Goal: Task Accomplishment & Management: Use online tool/utility

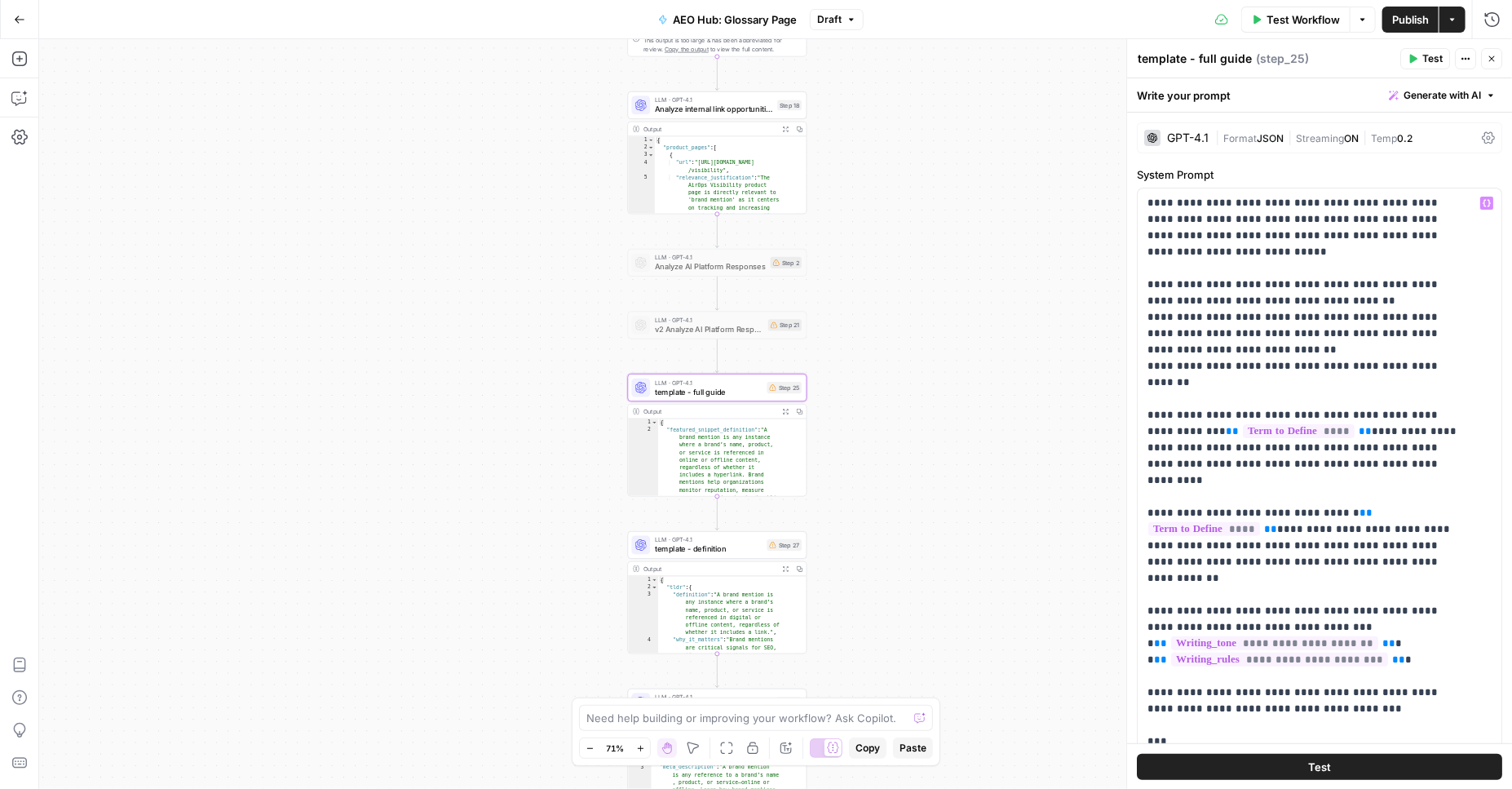
scroll to position [859, 0]
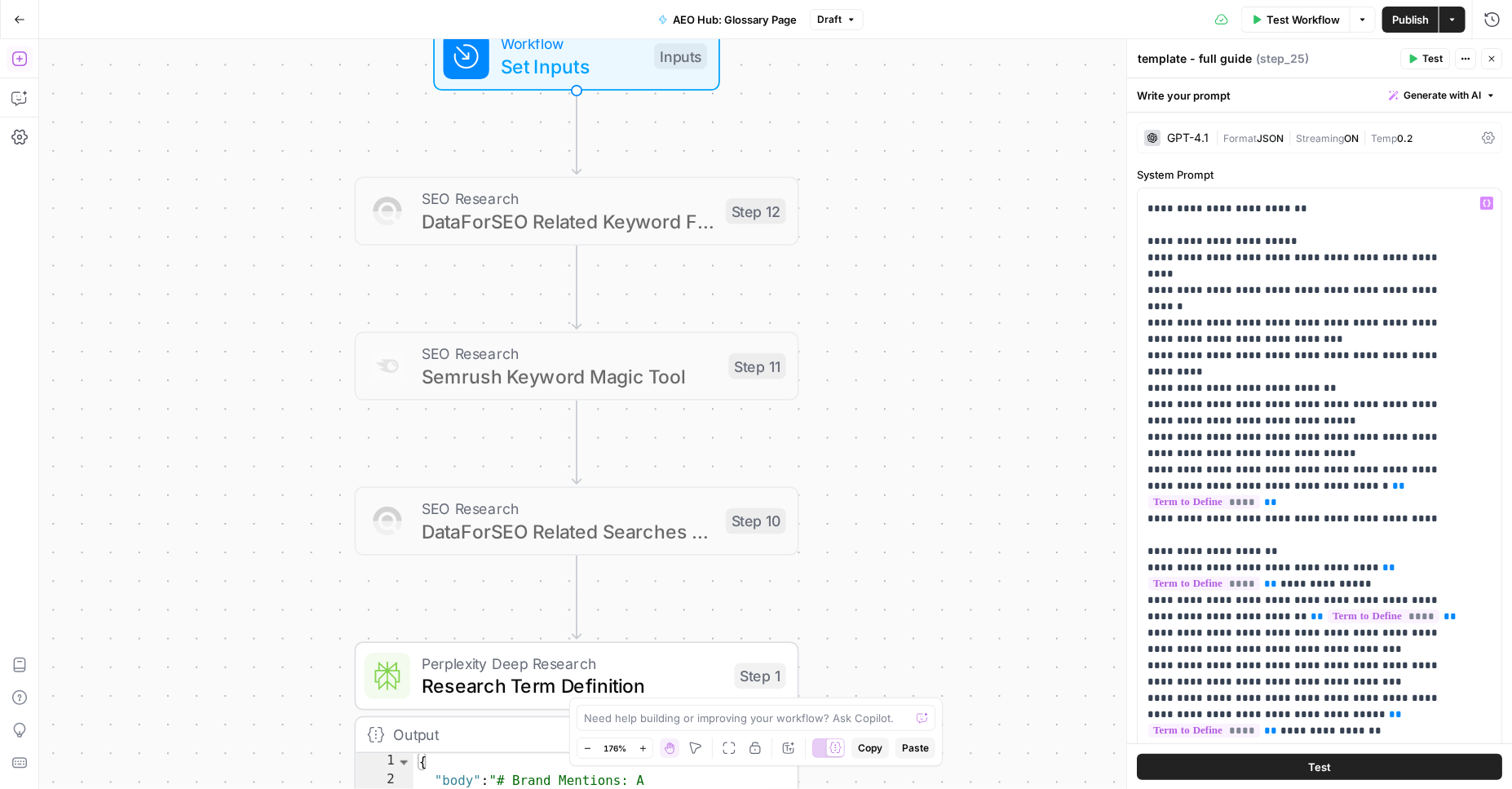
click at [19, 54] on icon "button" at bounding box center [19, 59] width 15 height 15
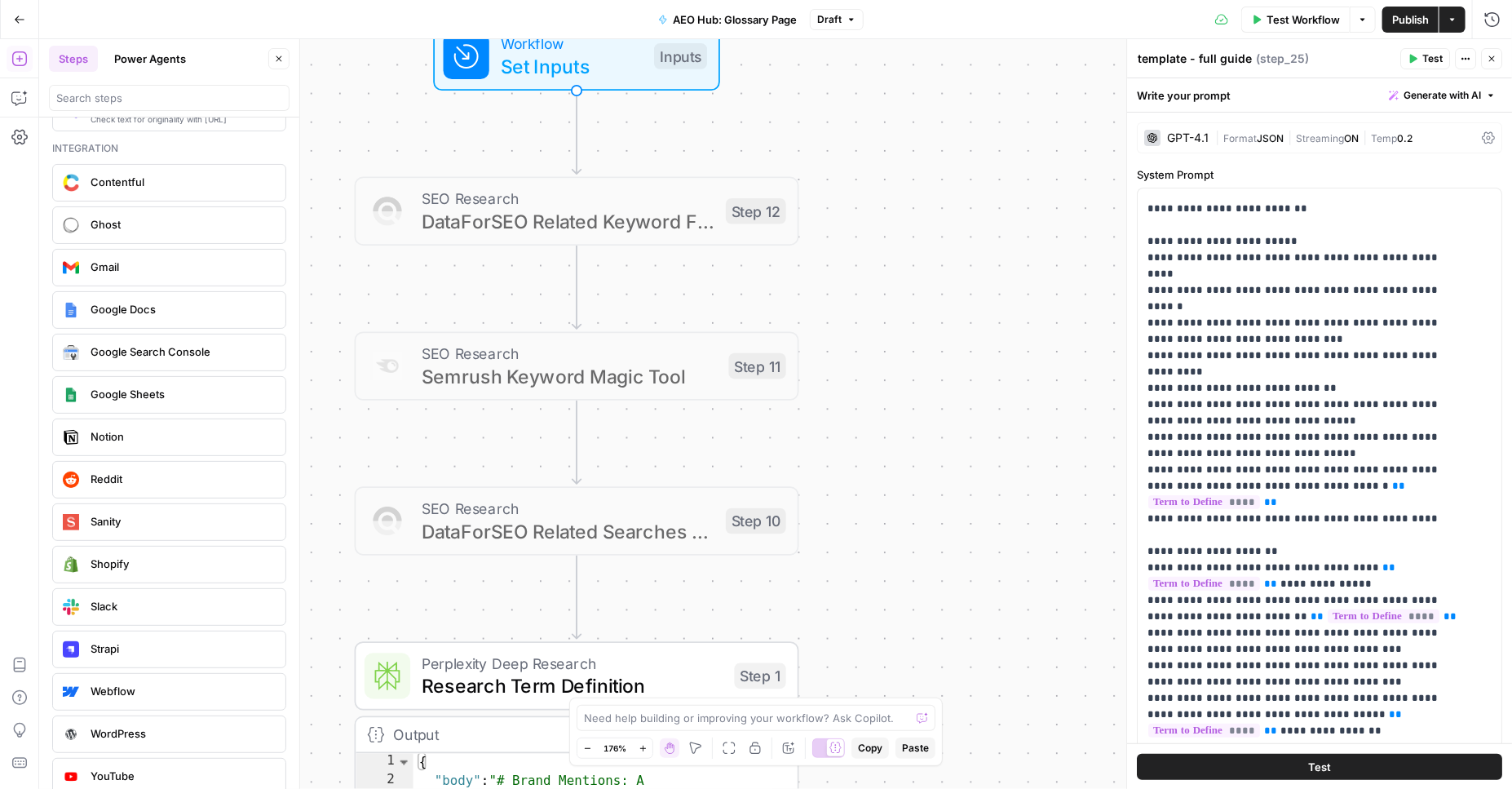
scroll to position [2895, 0]
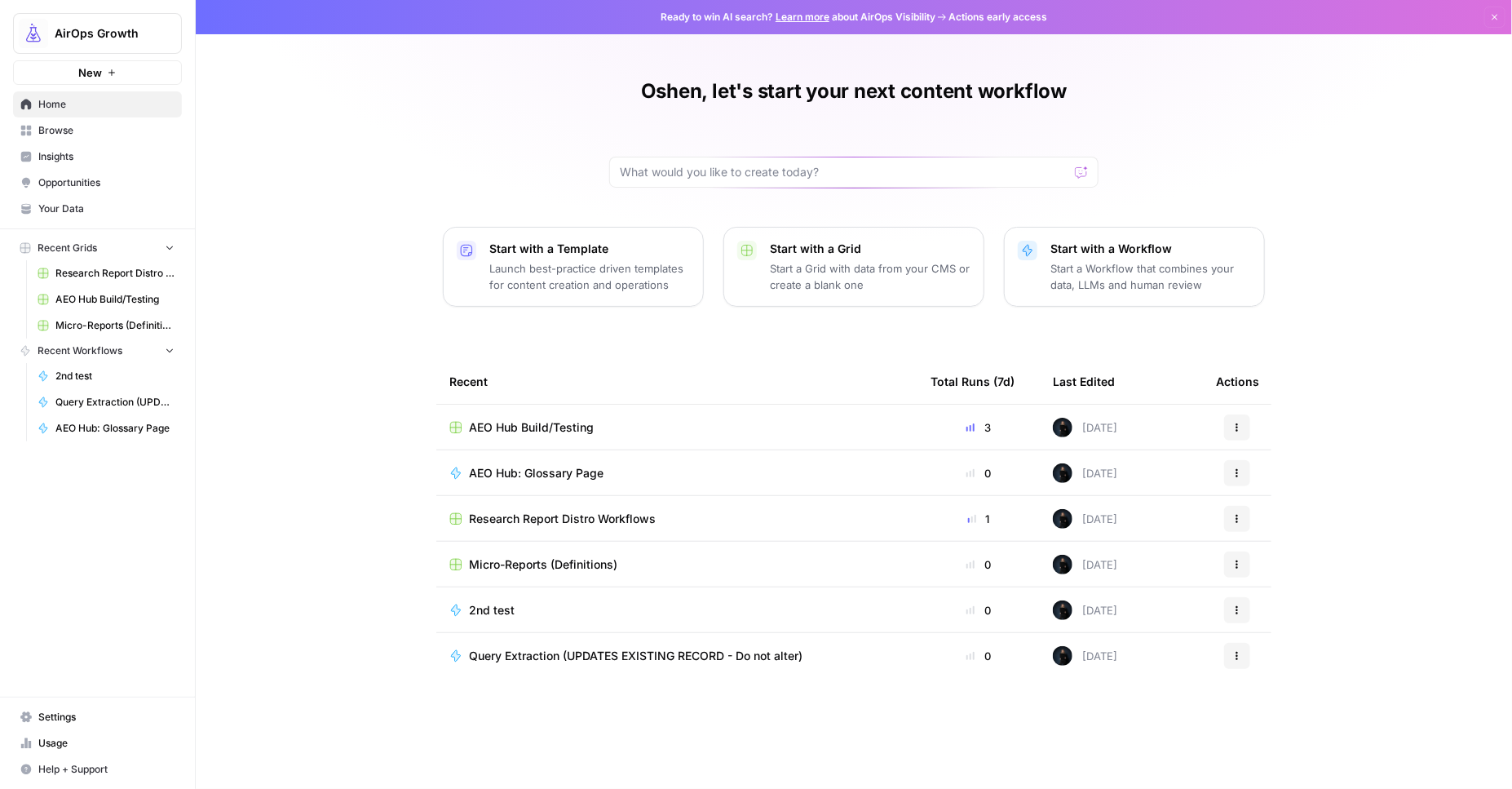
click at [53, 153] on span "Insights" at bounding box center [107, 157] width 137 height 15
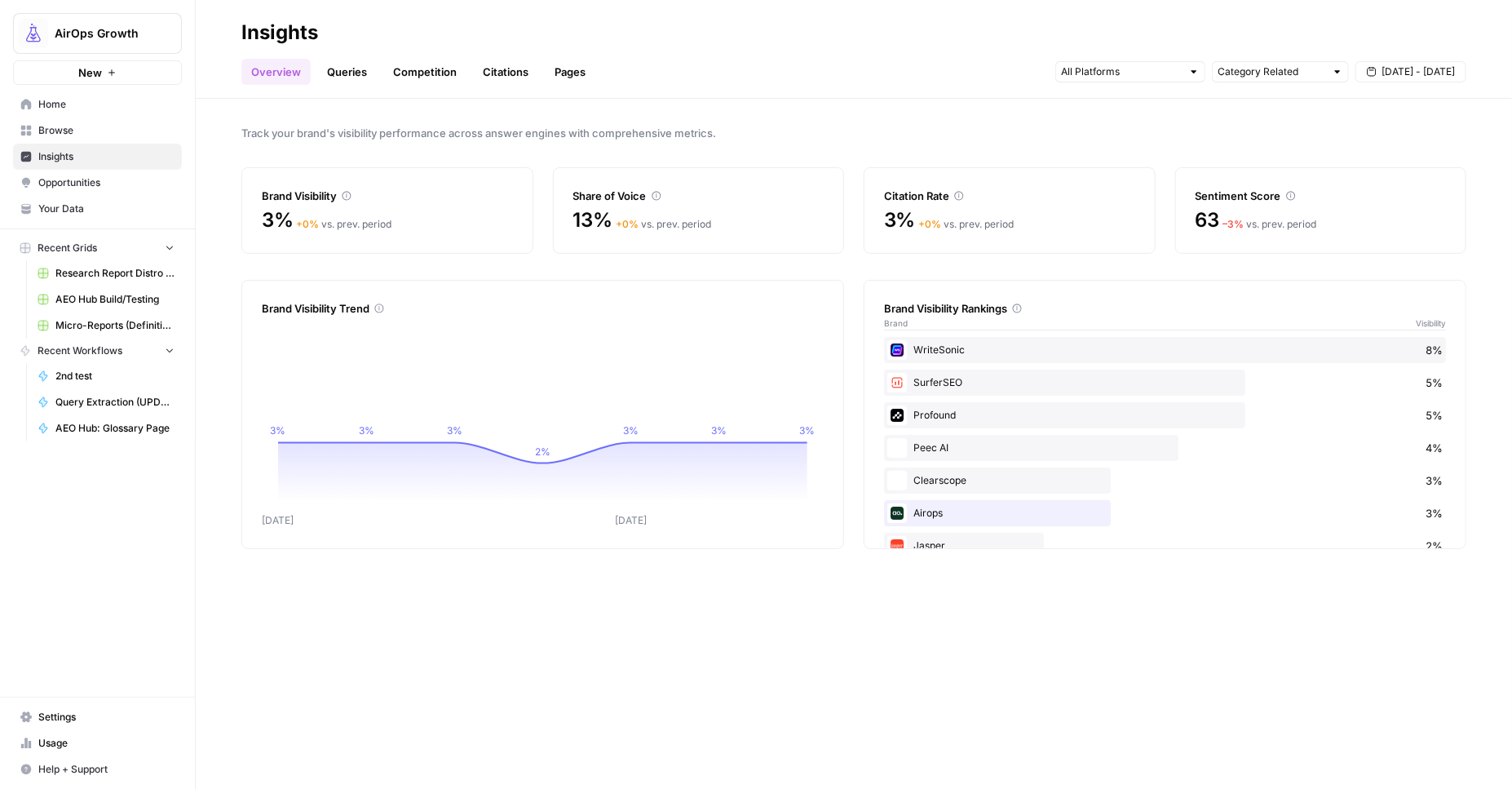
click at [342, 68] on link "Queries" at bounding box center [347, 72] width 60 height 26
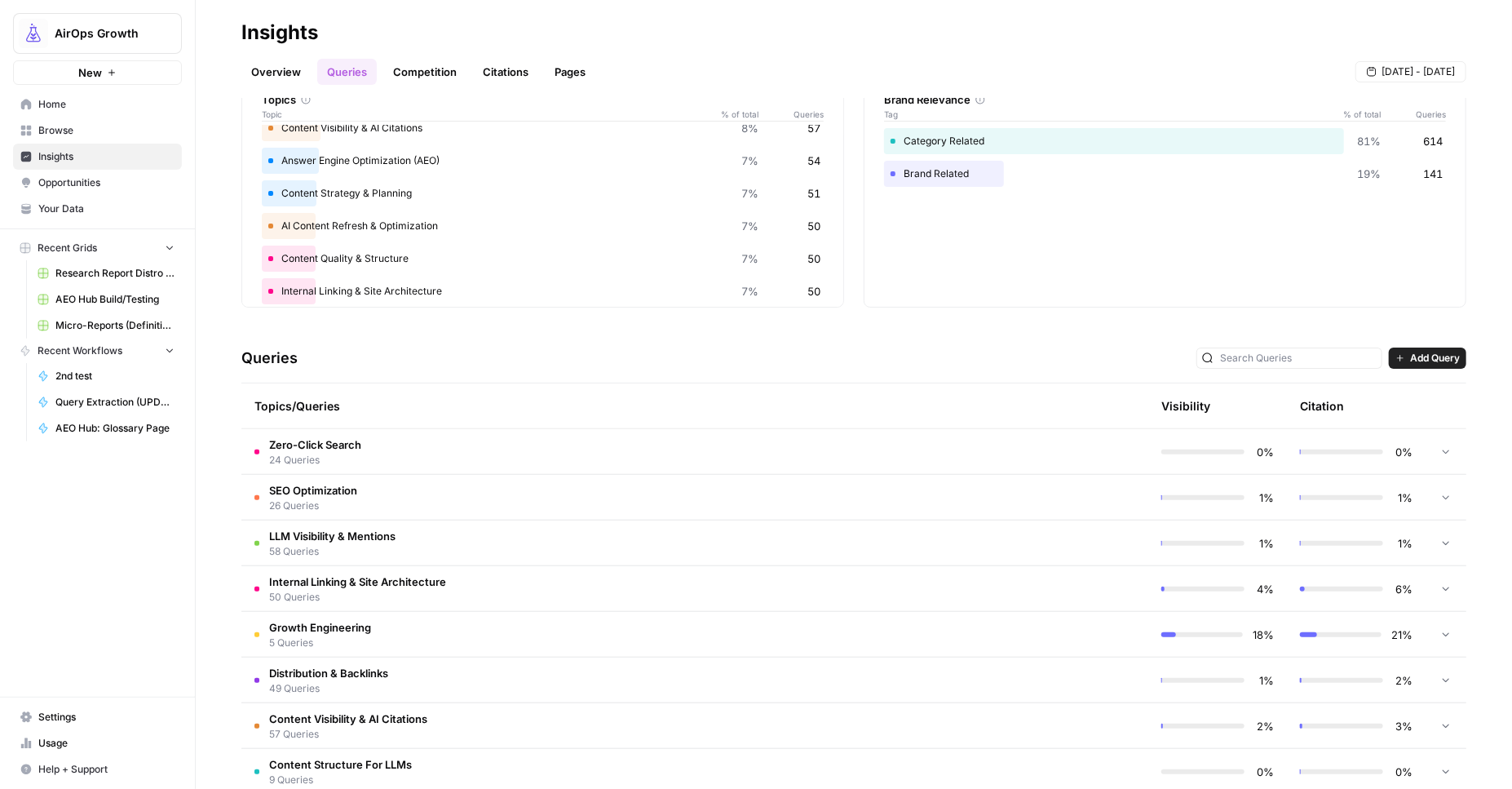
scroll to position [163, 0]
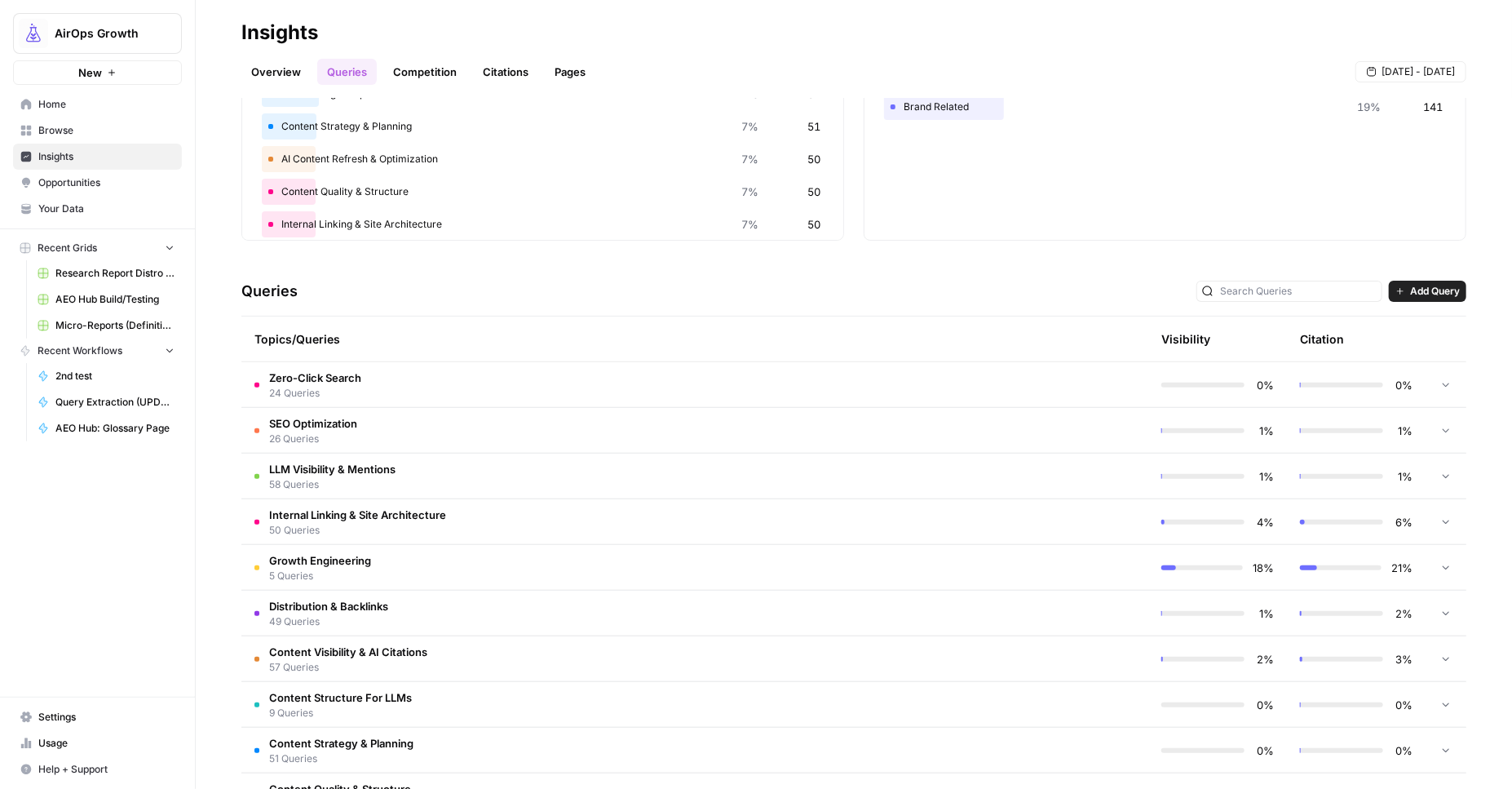
click at [361, 378] on span "Zero-Click Search" at bounding box center [315, 377] width 93 height 16
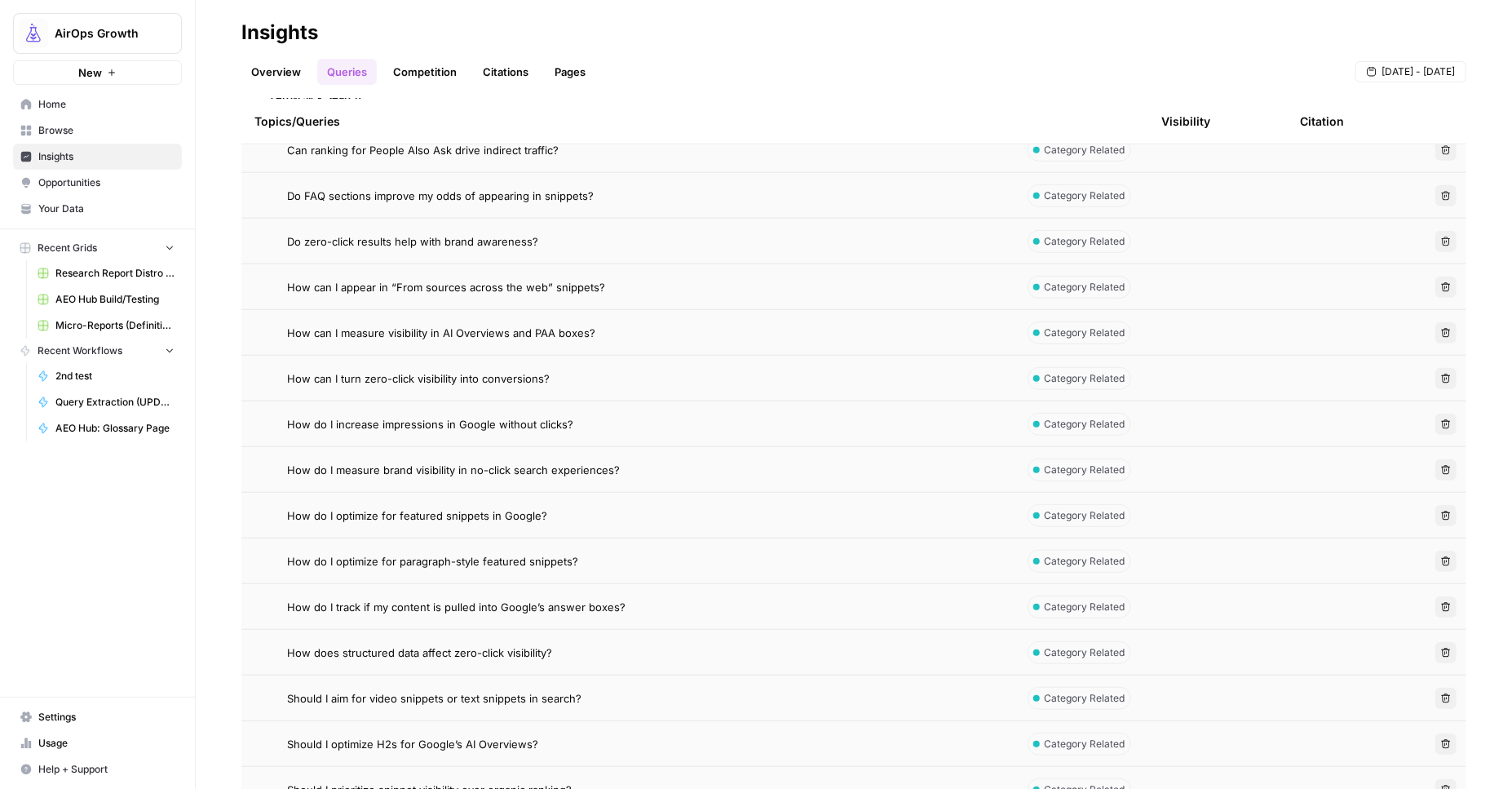
scroll to position [453, 0]
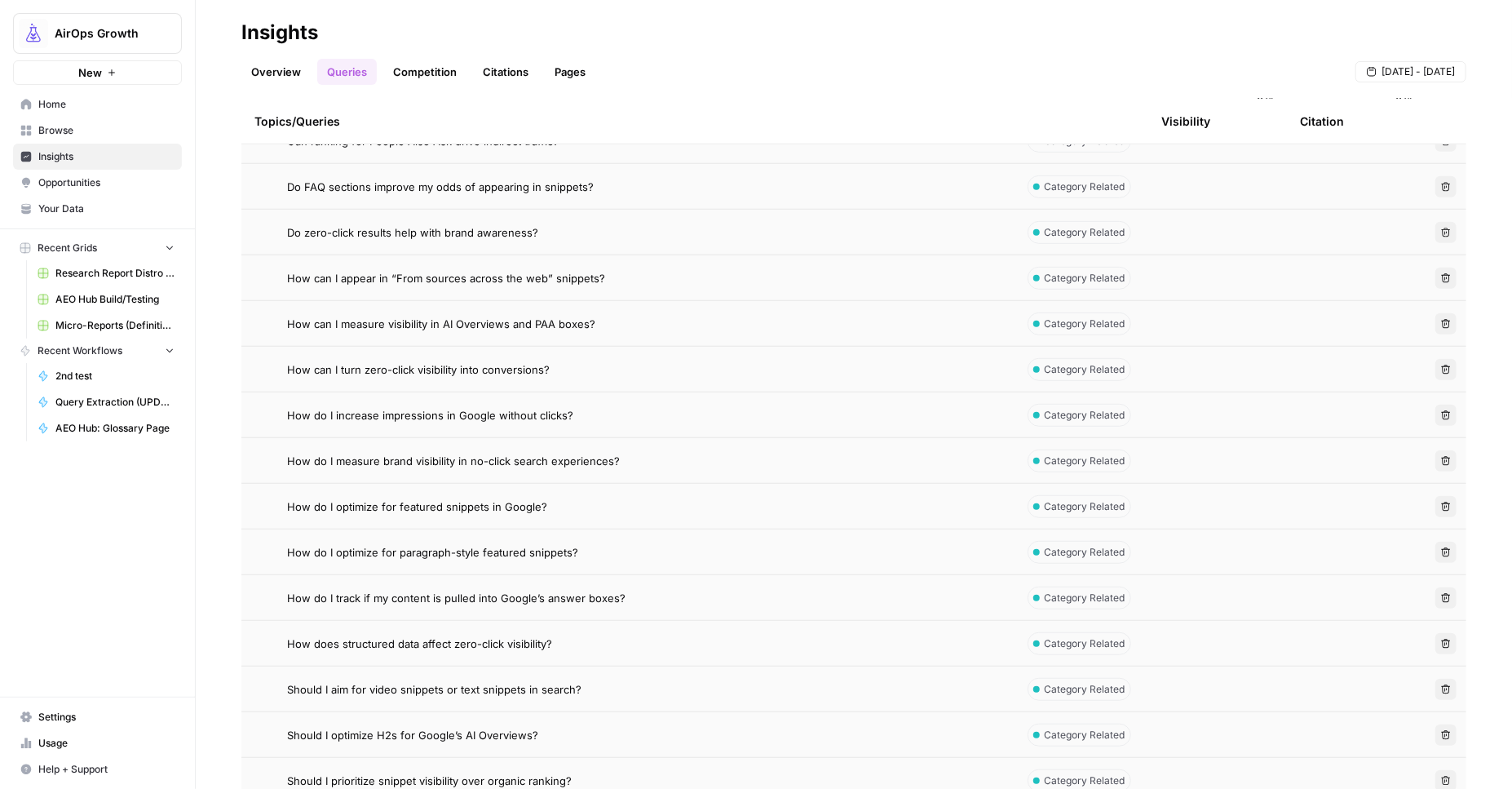
click at [442, 321] on span "How can I measure visibility in AI Overviews and PAA boxes?" at bounding box center [442, 323] width 309 height 16
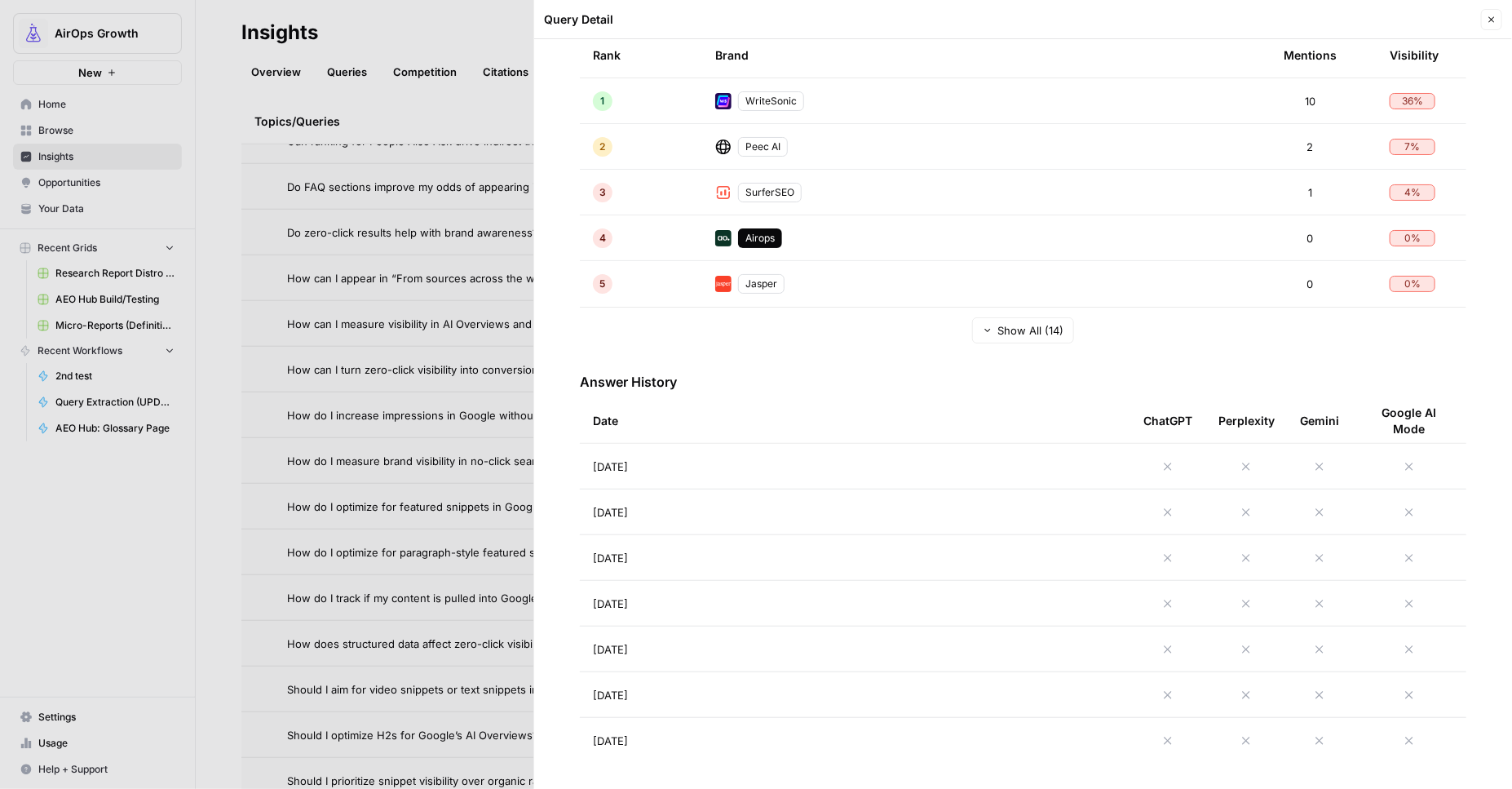
scroll to position [354, 0]
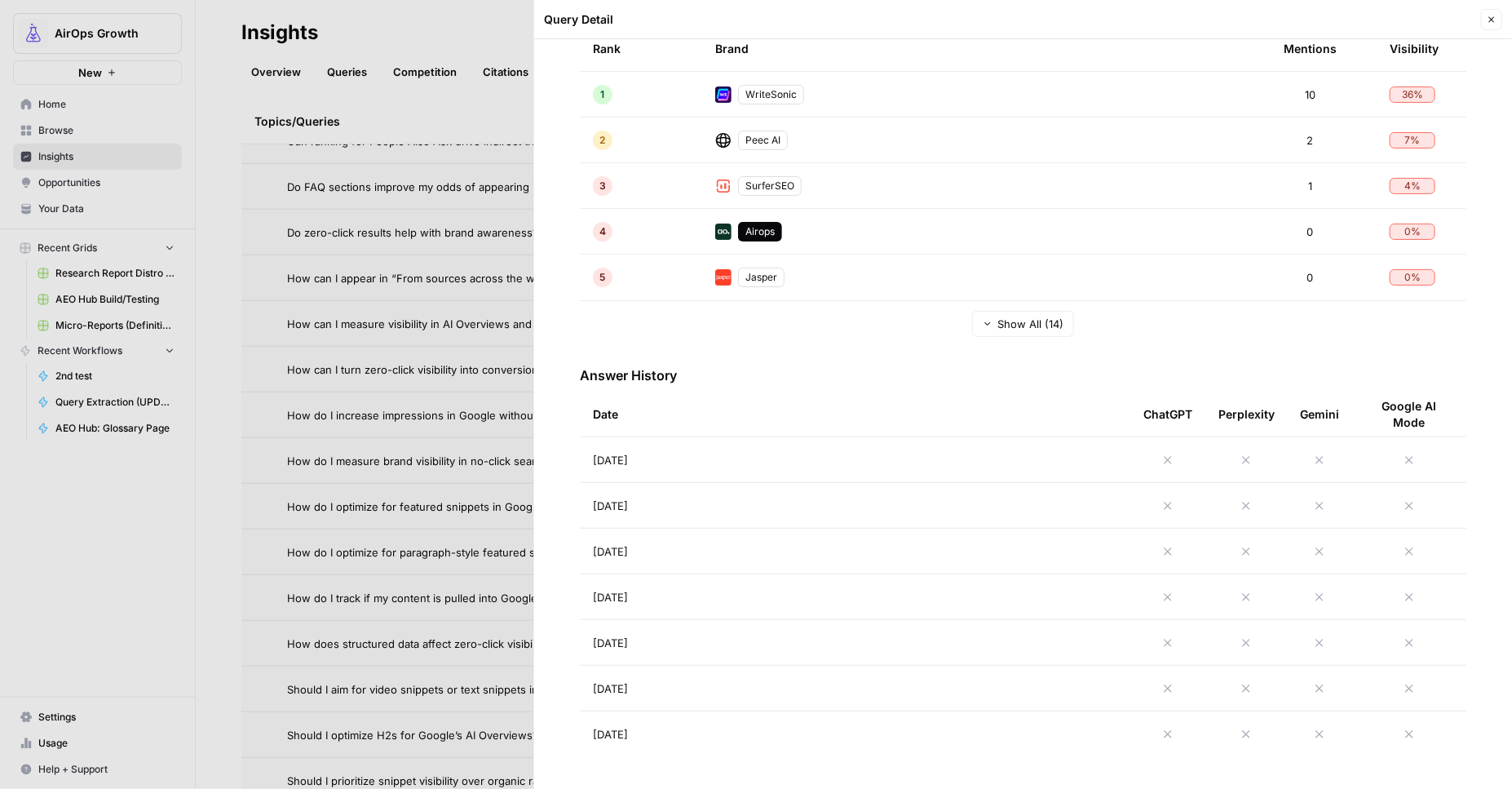
click at [684, 455] on td "Sep 3, 2025" at bounding box center [855, 460] width 550 height 45
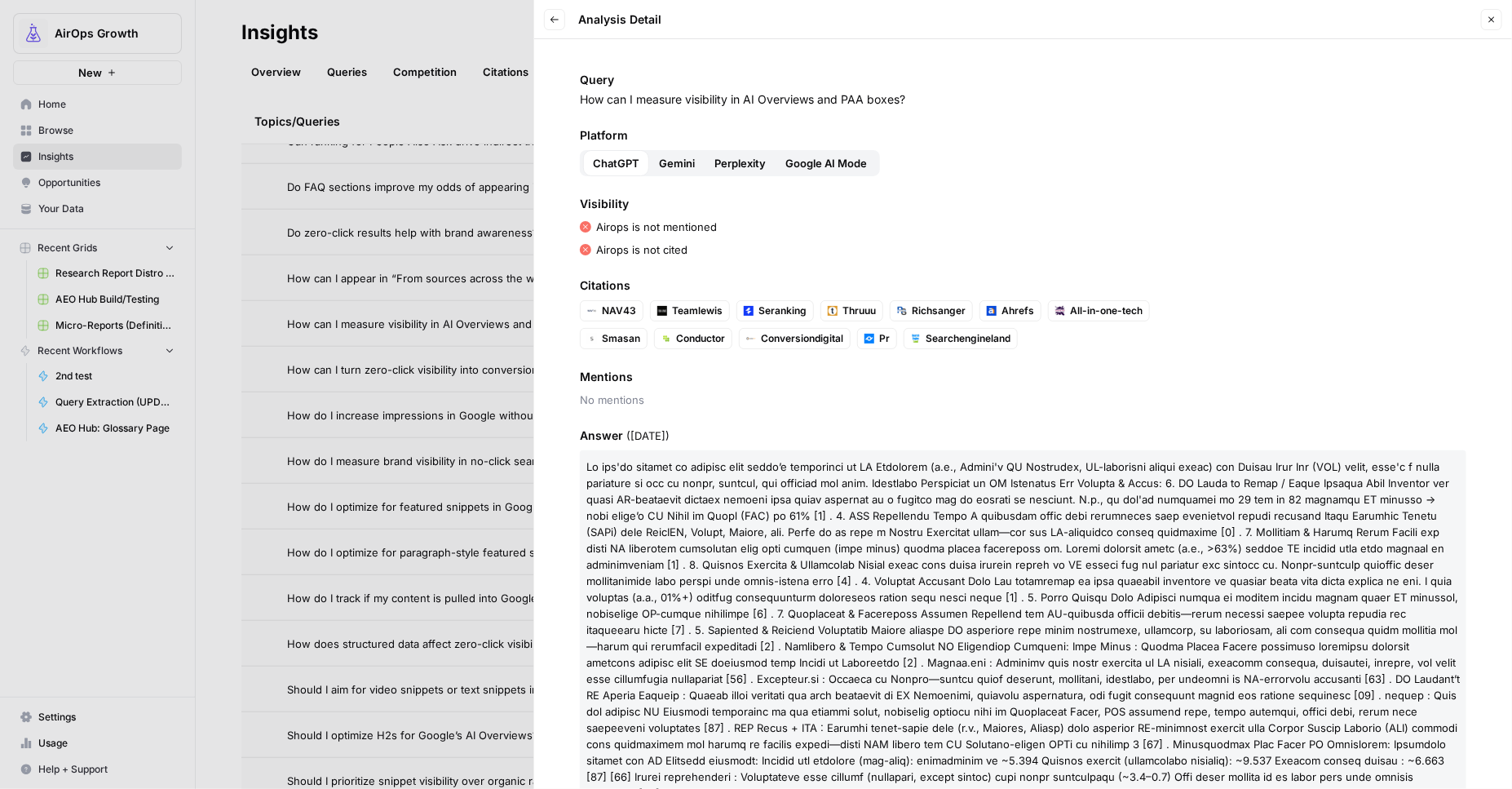
drag, startPoint x: 560, startPoint y: 23, endPoint x: 325, endPoint y: 99, distance: 247.0
click at [560, 23] on button "Back" at bounding box center [554, 20] width 22 height 22
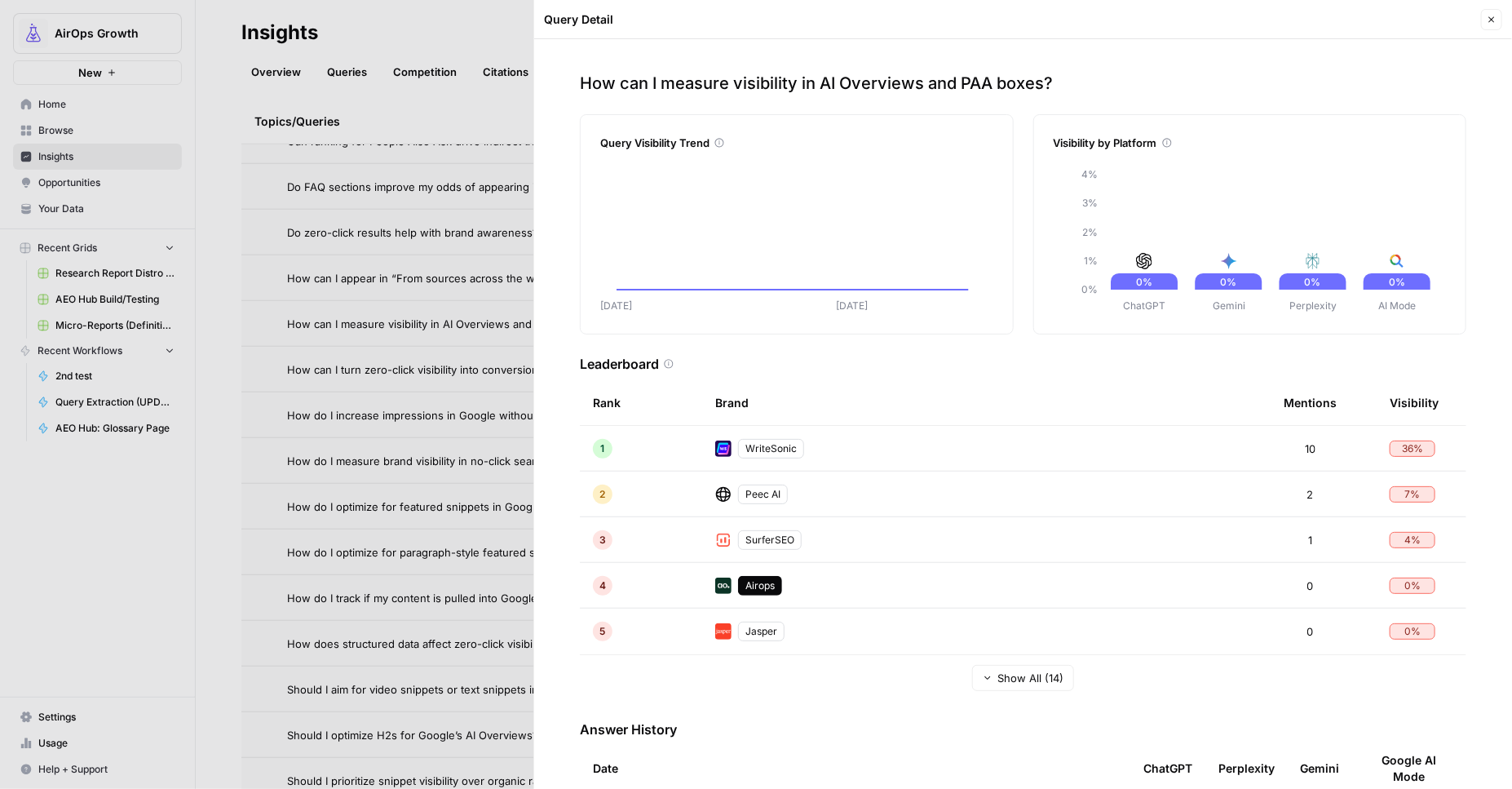
click at [1494, 17] on icon "button" at bounding box center [1492, 20] width 6 height 6
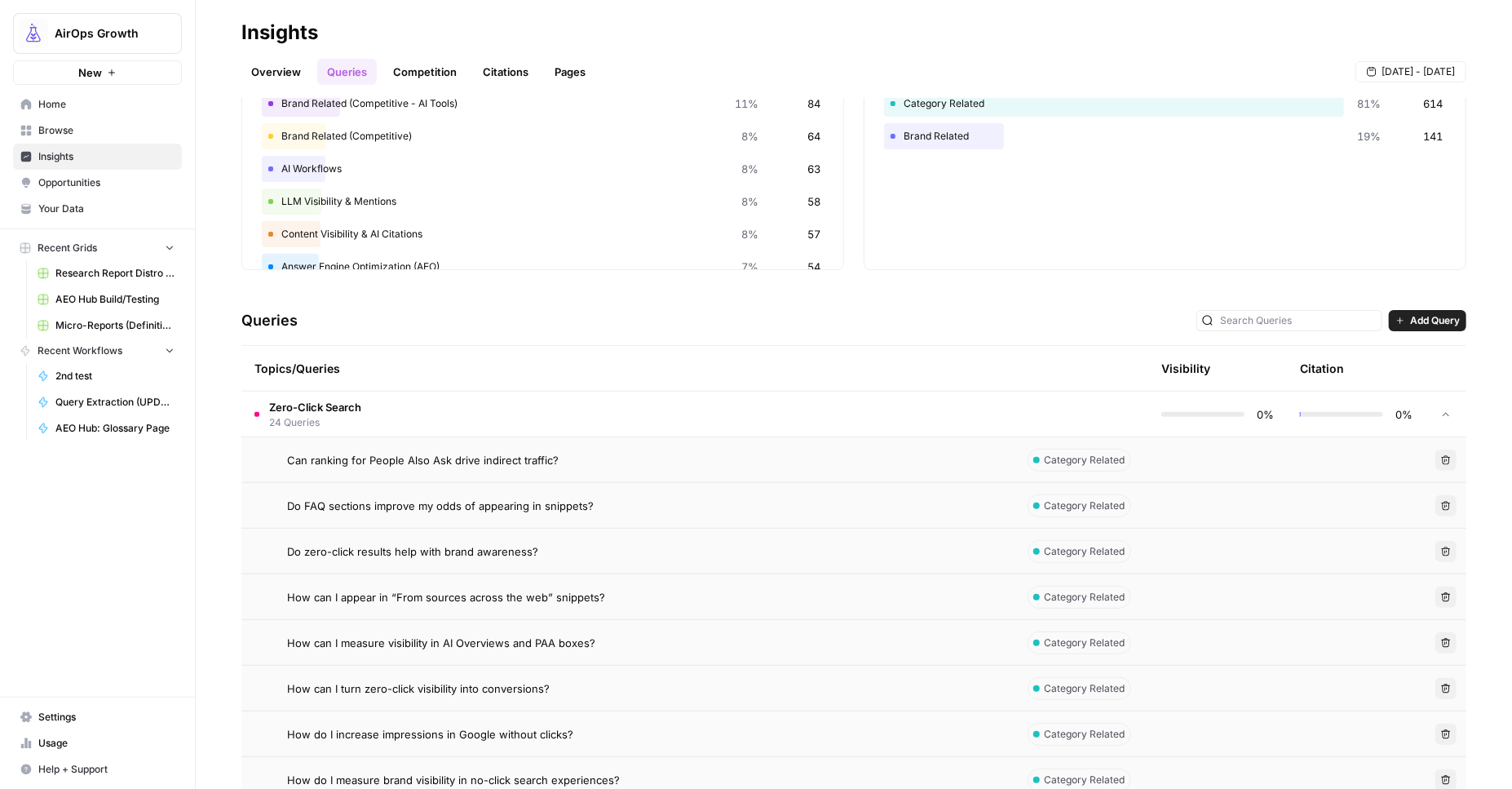
click at [265, 78] on link "Overview" at bounding box center [276, 72] width 69 height 26
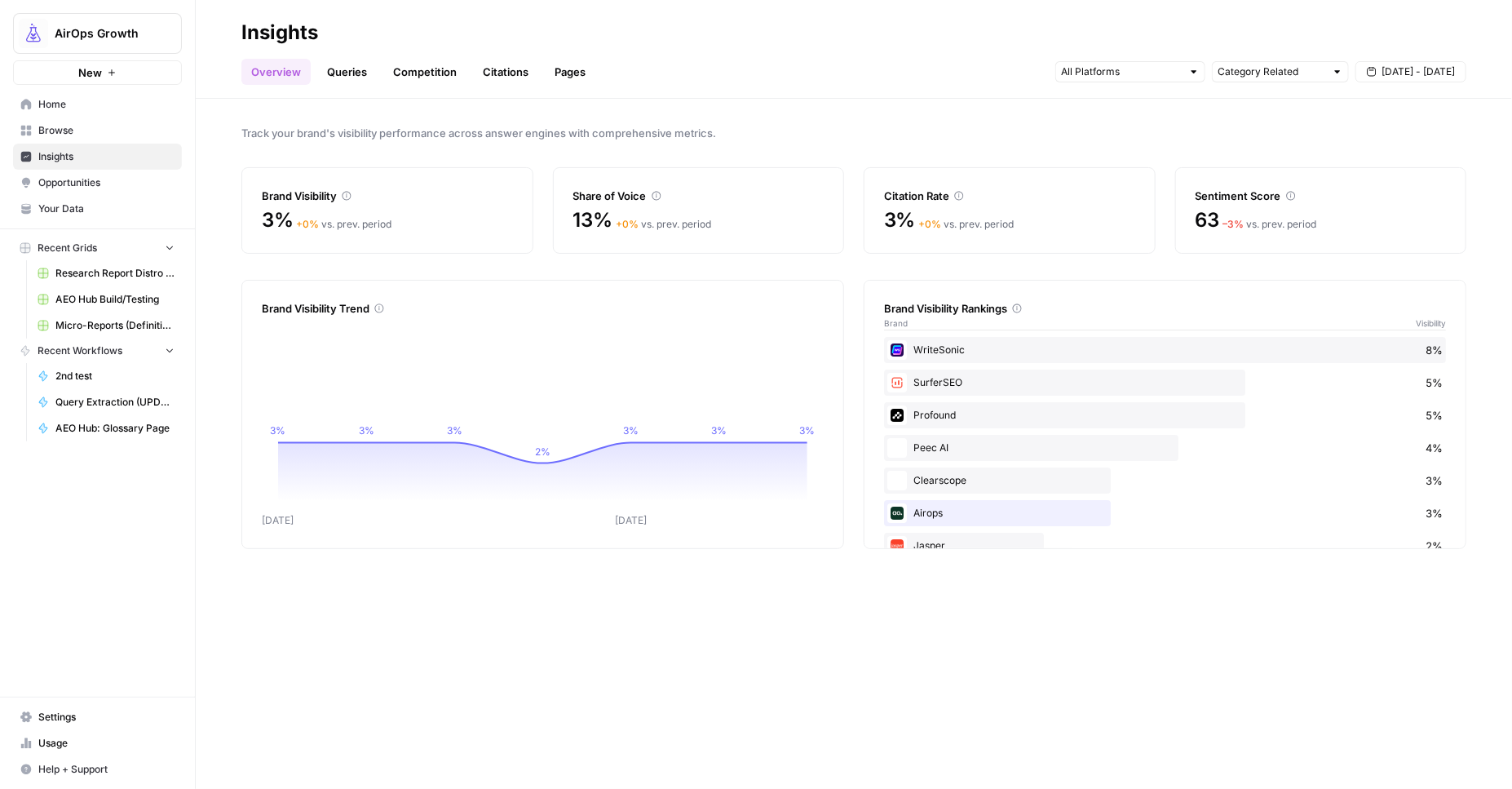
click at [106, 182] on span "Opportunities" at bounding box center [107, 183] width 137 height 15
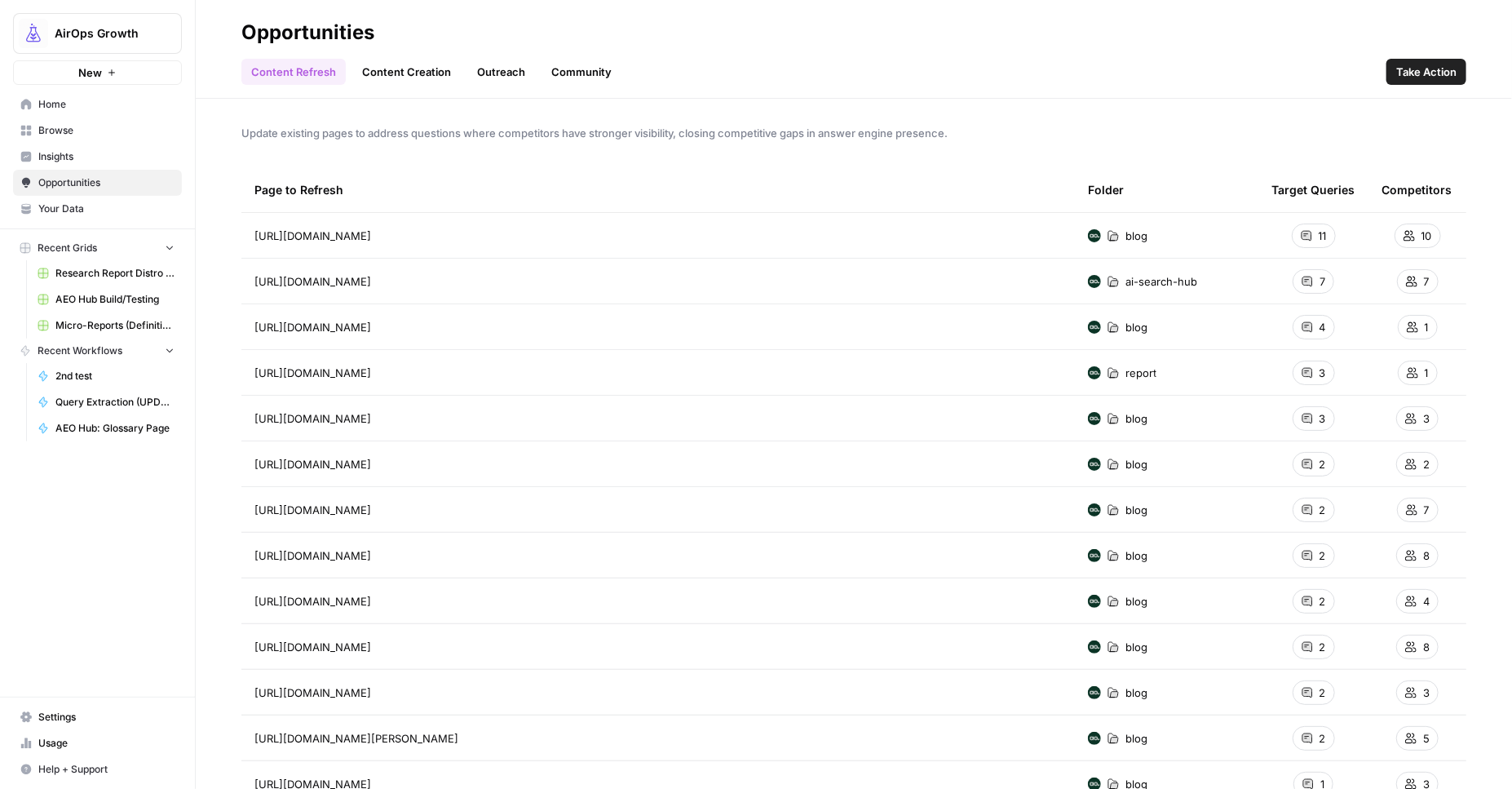
click at [422, 73] on link "Content Creation" at bounding box center [407, 72] width 109 height 26
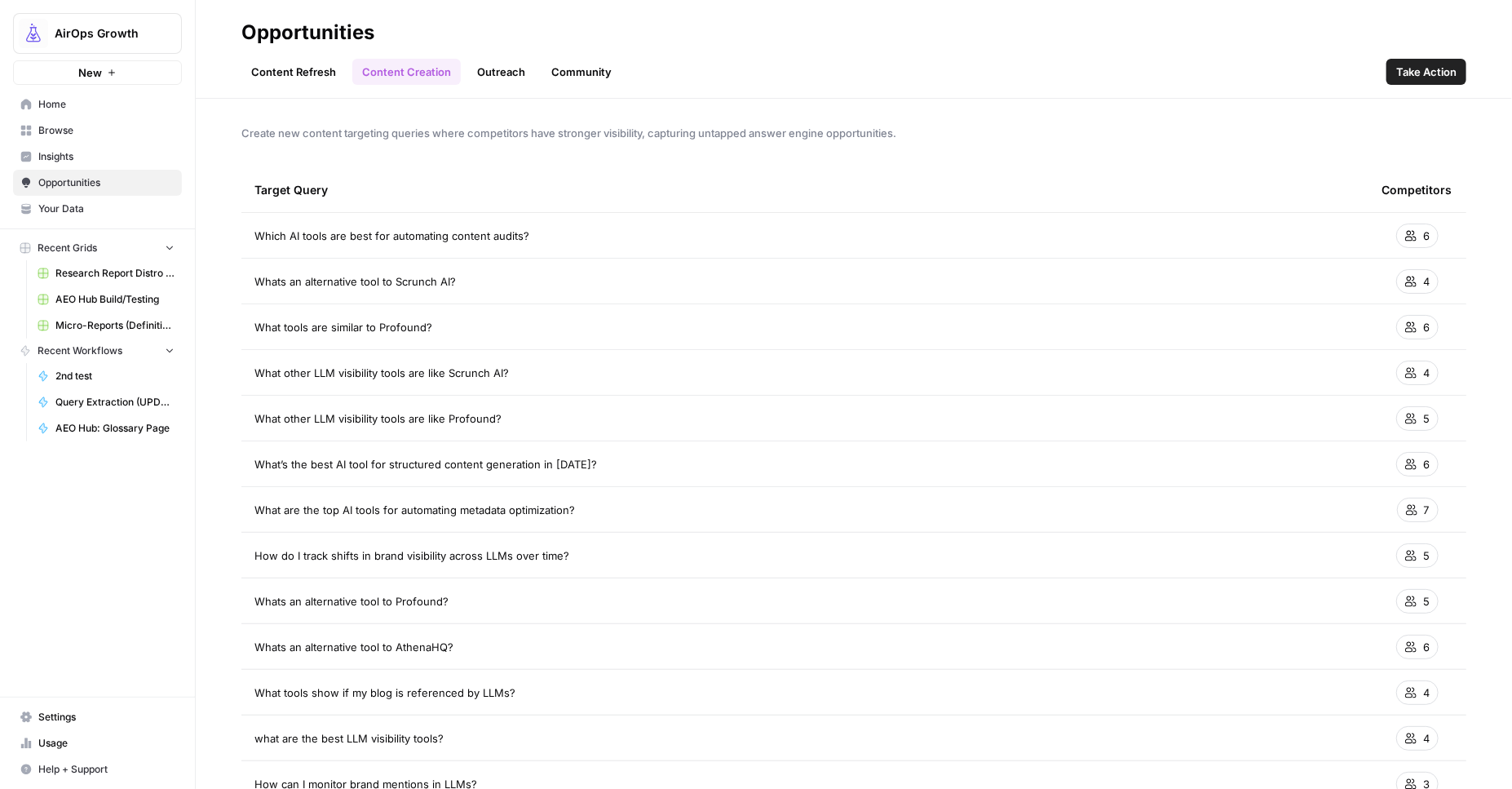
click at [482, 71] on link "Outreach" at bounding box center [501, 72] width 67 height 26
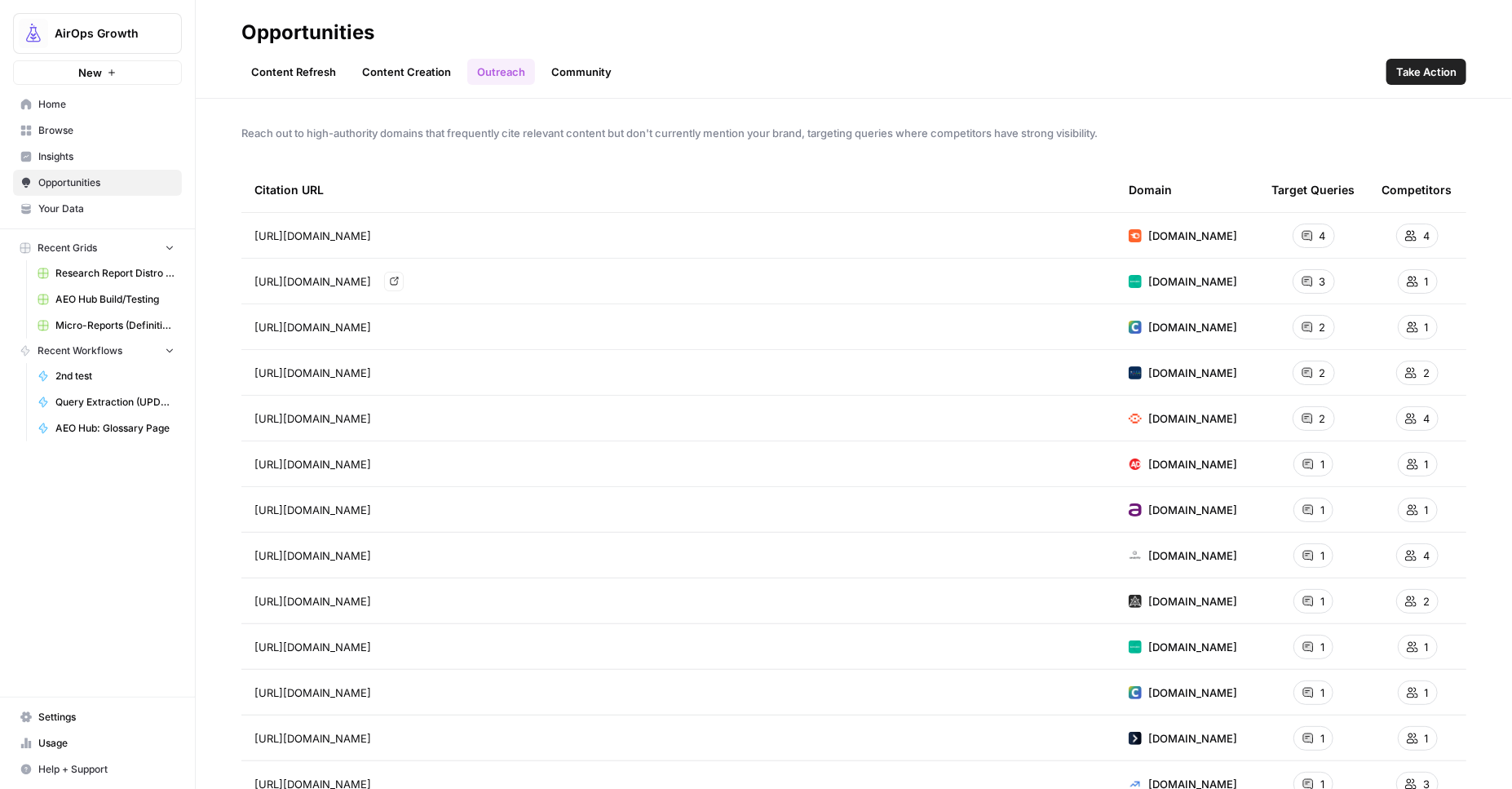
scroll to position [1, 0]
click at [333, 237] on span "https://www.semrush.com/blog/llm-monitoring-tools/" at bounding box center [313, 234] width 117 height 16
click at [66, 279] on span "Research Report Distro Workflows" at bounding box center [114, 273] width 119 height 15
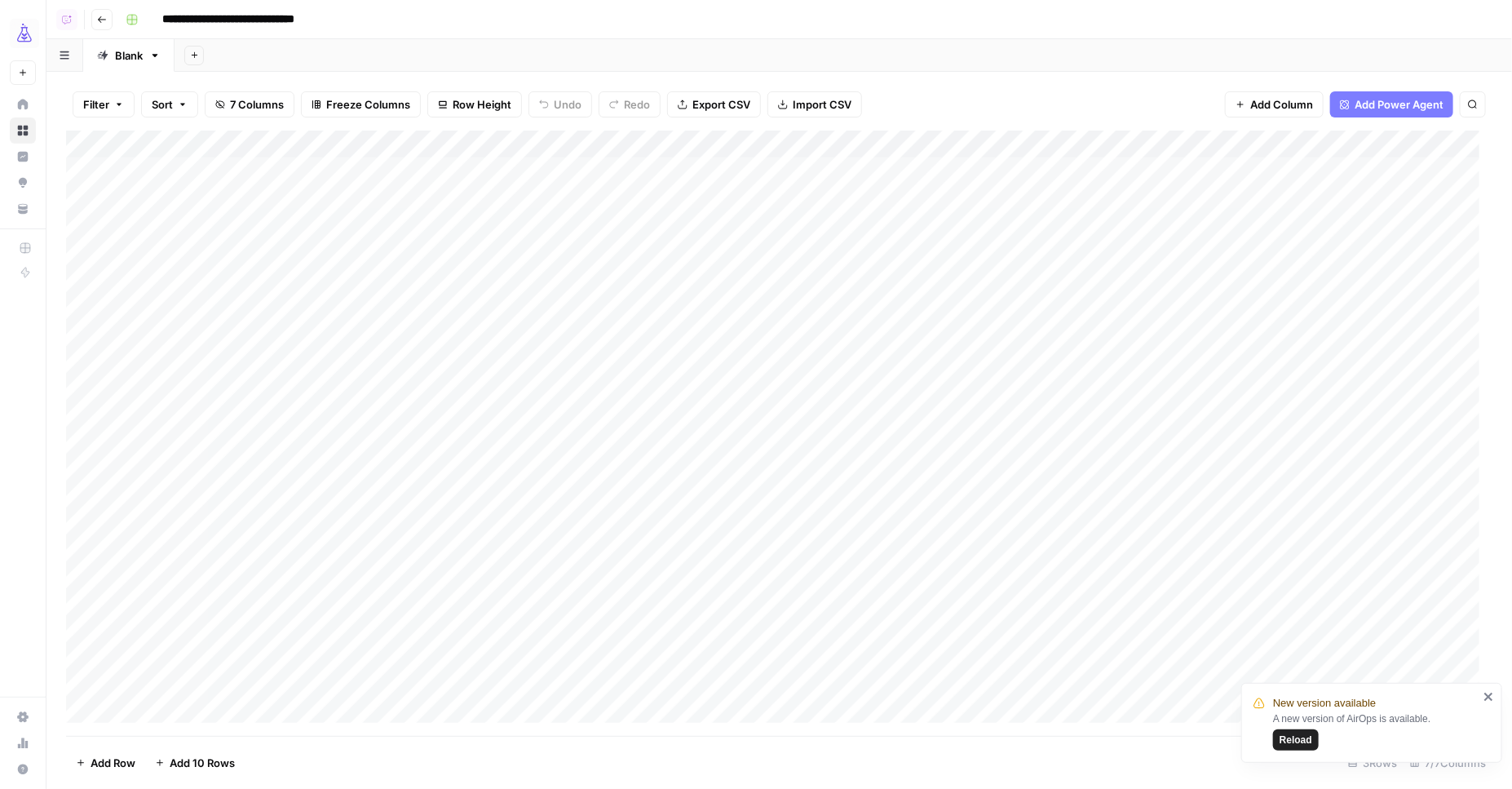
click at [382, 143] on div "Add Column" at bounding box center [779, 433] width 1427 height 606
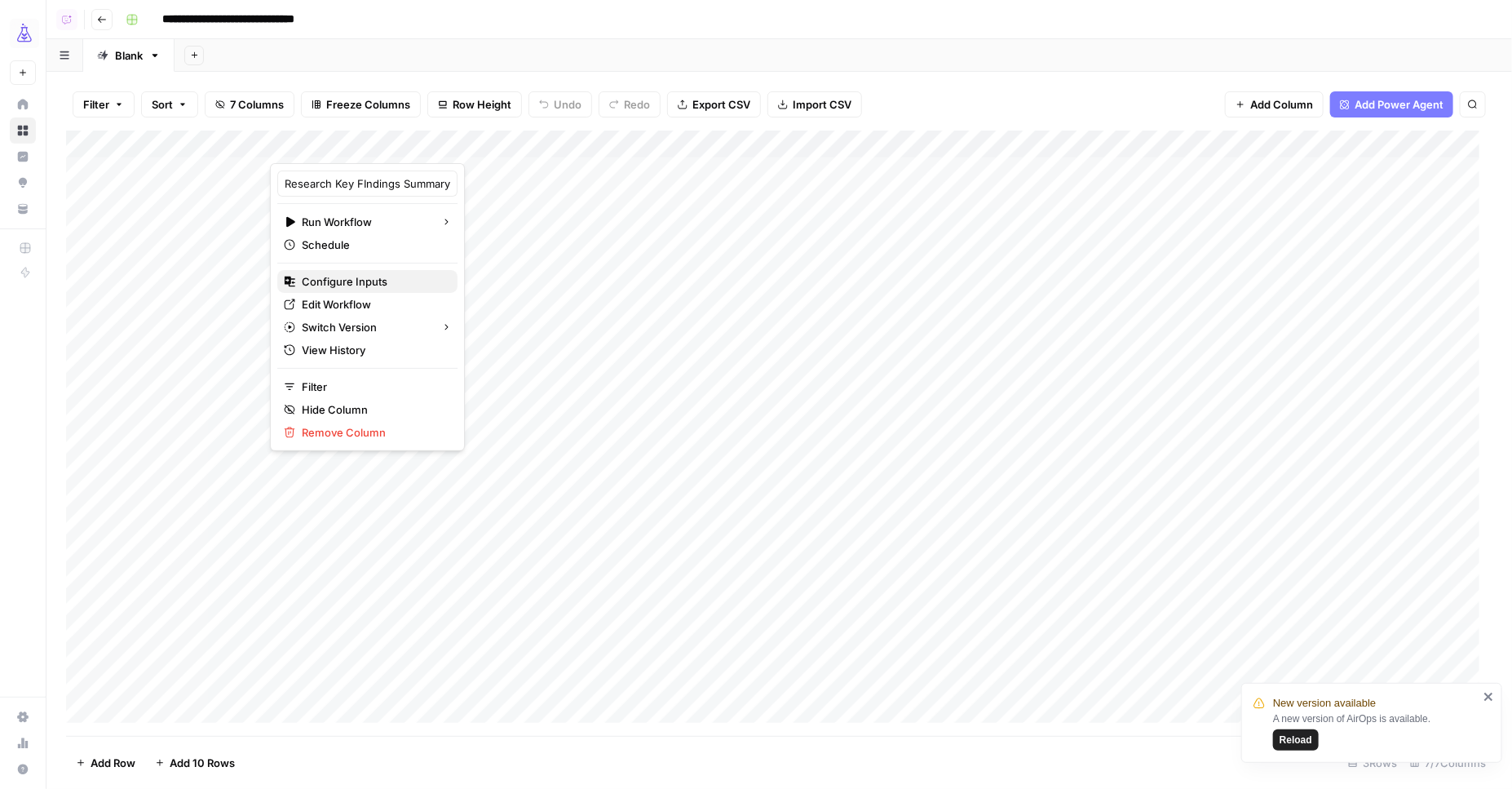
click at [351, 280] on span "Configure Inputs" at bounding box center [373, 281] width 143 height 16
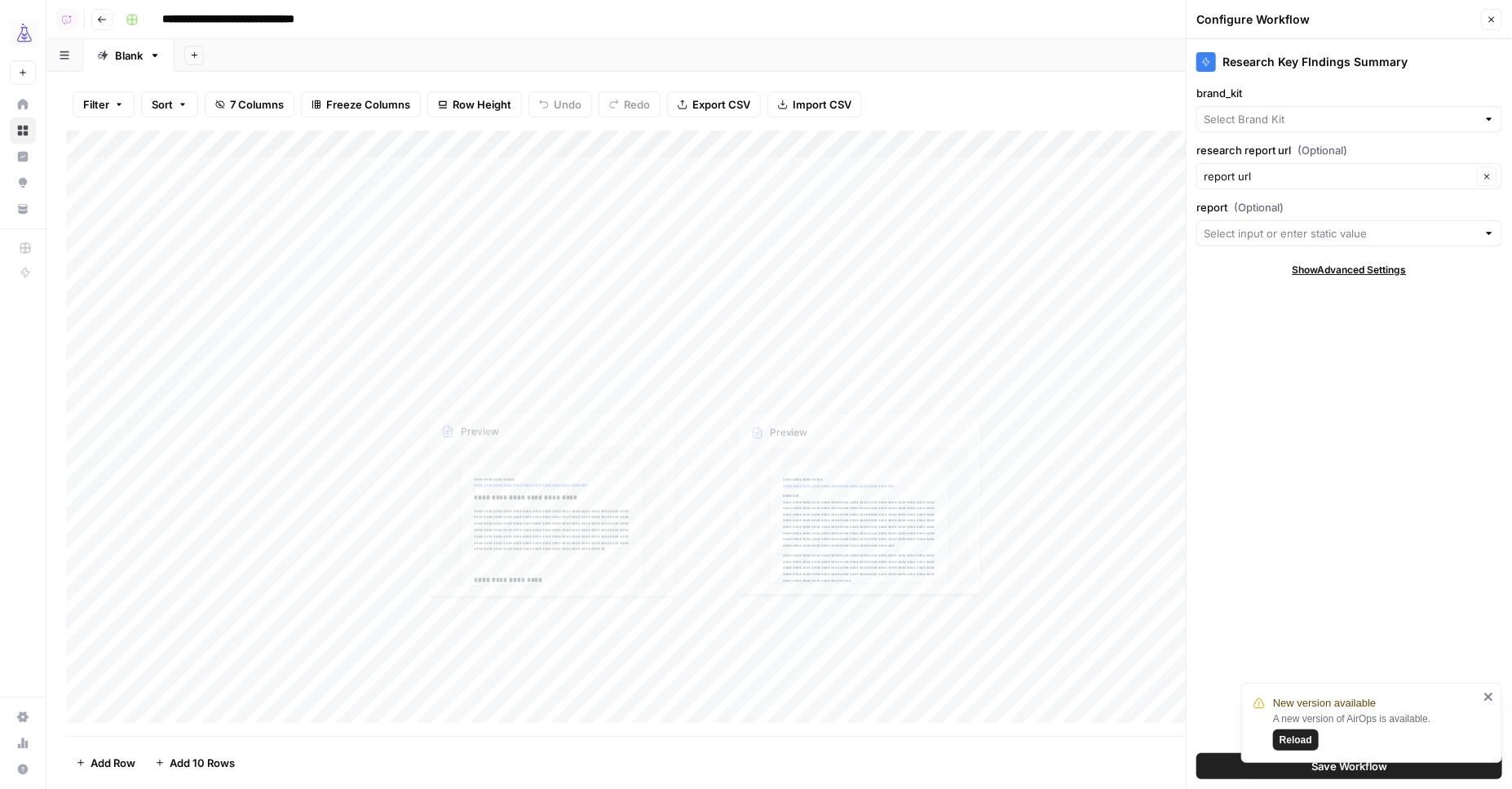
type input "AirOps (Oshens)"
click at [1222, 231] on input "report (Optional)" at bounding box center [1341, 233] width 273 height 16
drag, startPoint x: 1272, startPoint y: 455, endPoint x: 1278, endPoint y: 442, distance: 14.3
click at [1272, 455] on div "Research Key FIndings Summary brand_kit AirOps (Oshens) Clear research report u…" at bounding box center [1349, 414] width 326 height 750
click at [1487, 20] on icon "button" at bounding box center [1491, 20] width 9 height 9
